Goal: Task Accomplishment & Management: Manage account settings

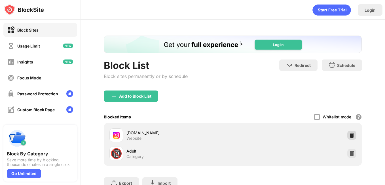
click at [348, 131] on div at bounding box center [352, 134] width 9 height 9
click at [349, 133] on img at bounding box center [352, 135] width 6 height 6
click at [349, 135] on img at bounding box center [352, 135] width 6 height 6
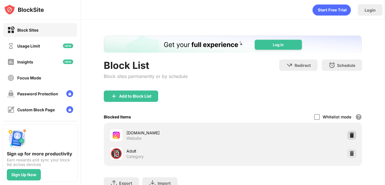
click at [348, 131] on div at bounding box center [352, 134] width 9 height 9
